Goal: Information Seeking & Learning: Learn about a topic

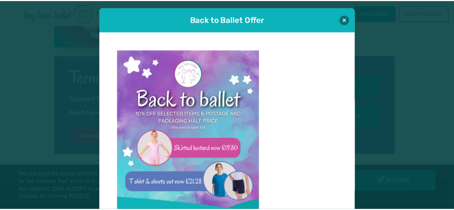
scroll to position [7, 0]
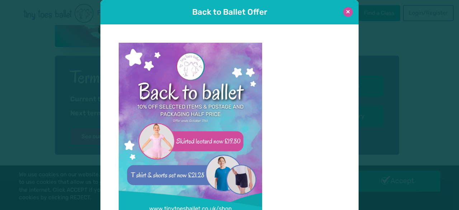
click at [344, 13] on button at bounding box center [348, 12] width 10 height 10
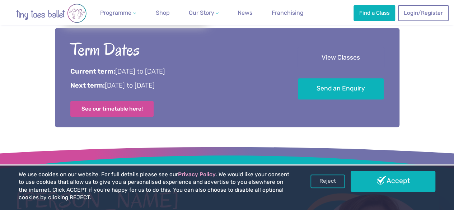
click at [337, 57] on link "View Classes" at bounding box center [341, 57] width 86 height 21
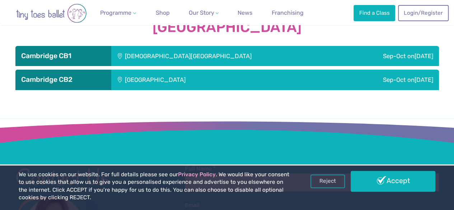
click at [243, 54] on div "[DEMOGRAPHIC_DATA][GEOGRAPHIC_DATA]" at bounding box center [226, 56] width 230 height 20
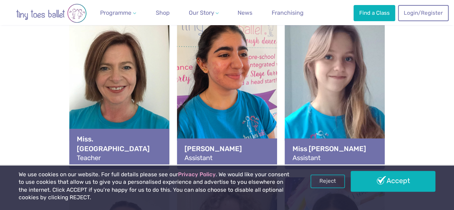
scroll to position [796, 0]
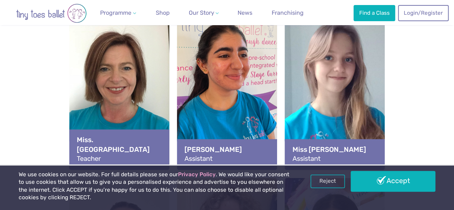
click at [361, 72] on div "View full-size image" at bounding box center [335, 75] width 100 height 131
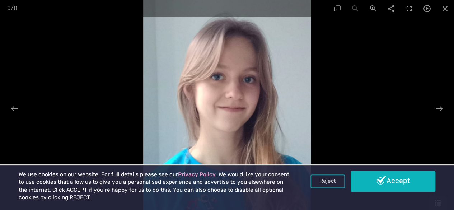
click at [361, 72] on div at bounding box center [227, 105] width 454 height 210
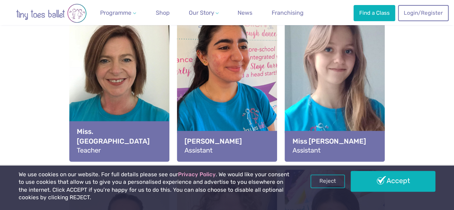
scroll to position [805, 0]
click at [119, 111] on div "View full-size image" at bounding box center [119, 66] width 100 height 131
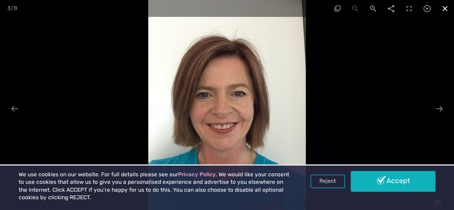
click at [449, 7] on span at bounding box center [445, 8] width 18 height 17
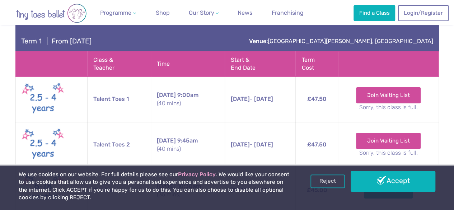
scroll to position [1234, 0]
